Goal: Transaction & Acquisition: Purchase product/service

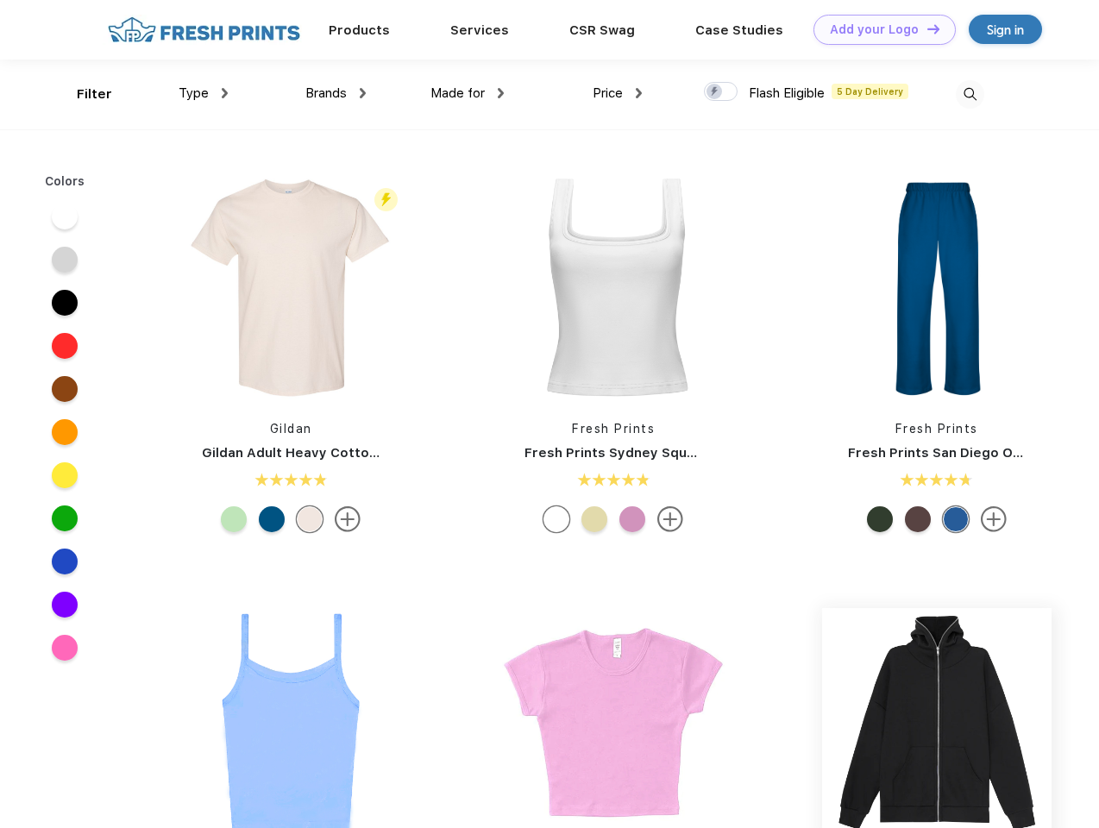
scroll to position [1, 0]
click at [878, 29] on link "Add your Logo Design Tool" at bounding box center [884, 30] width 142 height 30
click at [0, 0] on div "Design Tool" at bounding box center [0, 0] width 0 height 0
click at [926, 28] on link "Add your Logo Design Tool" at bounding box center [884, 30] width 142 height 30
click at [83, 94] on div "Filter" at bounding box center [94, 95] width 35 height 20
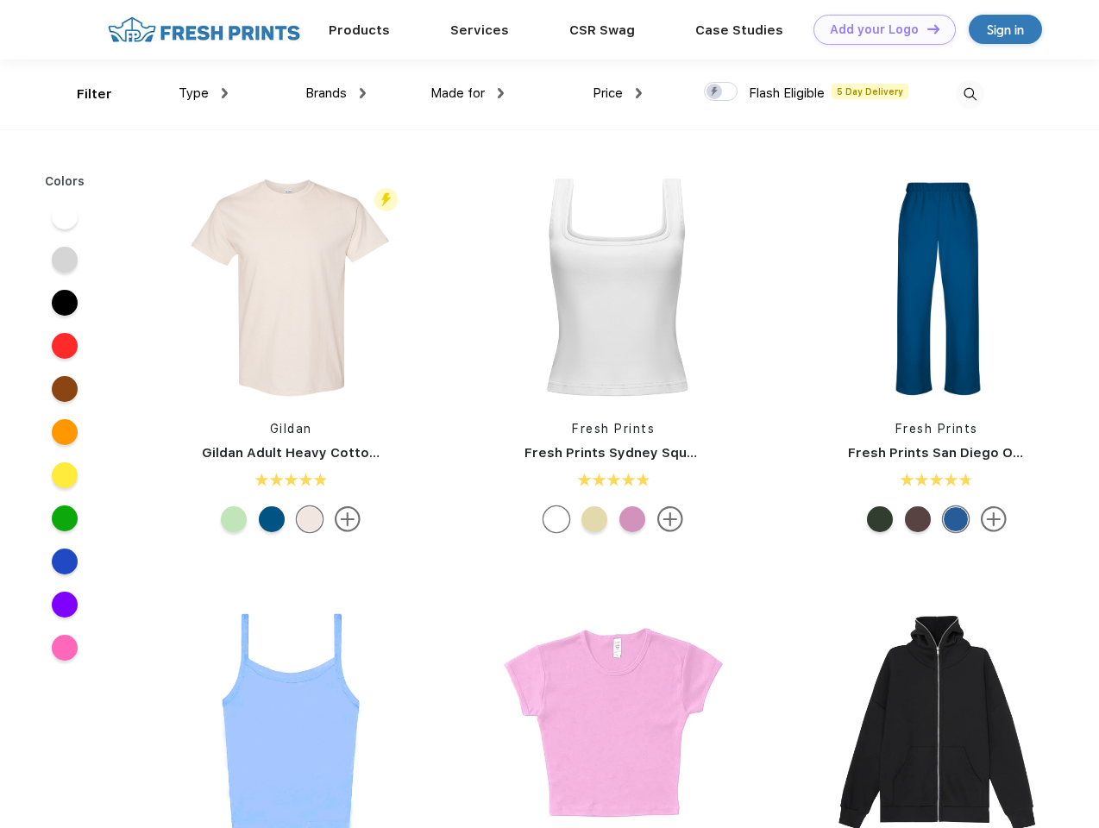
click at [204, 93] on span "Type" at bounding box center [194, 93] width 30 height 16
click at [336, 93] on span "Brands" at bounding box center [325, 93] width 41 height 16
click at [468, 93] on span "Made for" at bounding box center [457, 93] width 54 height 16
click at [618, 93] on span "Price" at bounding box center [608, 93] width 30 height 16
click at [721, 92] on div at bounding box center [721, 91] width 34 height 19
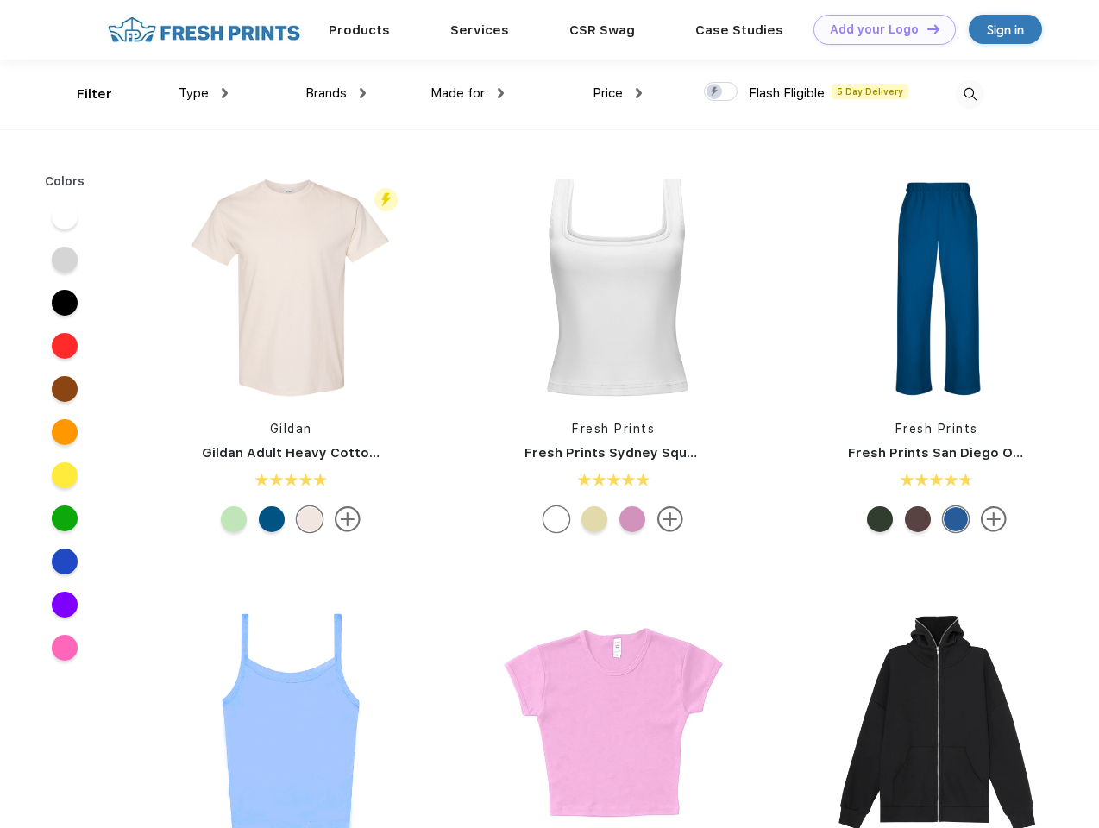
click at [715, 92] on input "checkbox" at bounding box center [709, 86] width 11 height 11
click at [970, 94] on img at bounding box center [970, 94] width 28 height 28
